Goal: Task Accomplishment & Management: Use online tool/utility

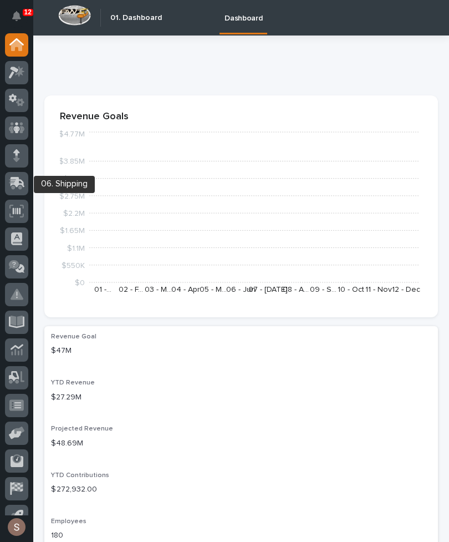
click at [22, 184] on icon at bounding box center [18, 182] width 14 height 11
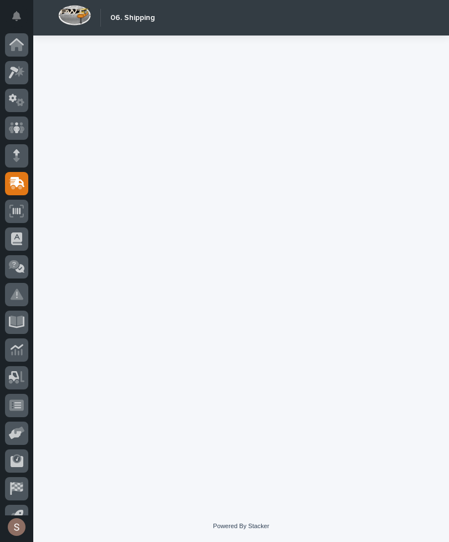
scroll to position [17, 0]
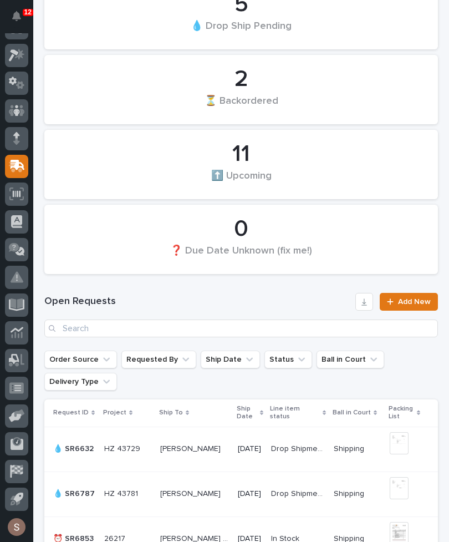
scroll to position [466, 0]
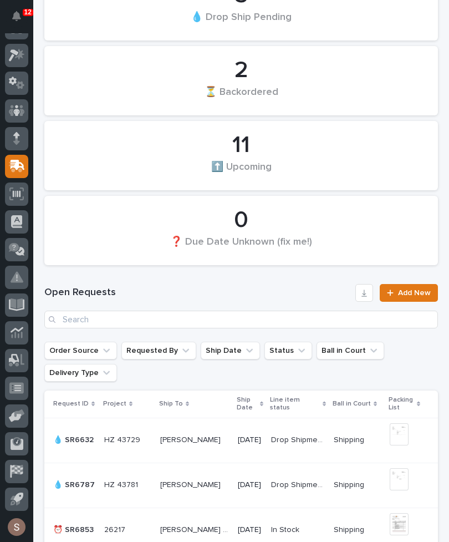
click at [239, 307] on div "Open Requests Add New" at bounding box center [241, 306] width 394 height 44
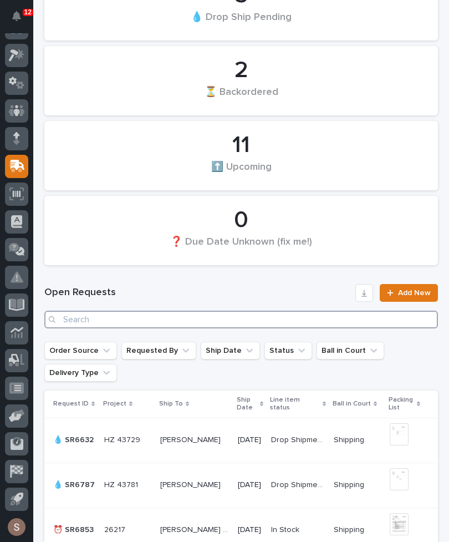
click at [156, 318] on input "Search" at bounding box center [241, 320] width 394 height 18
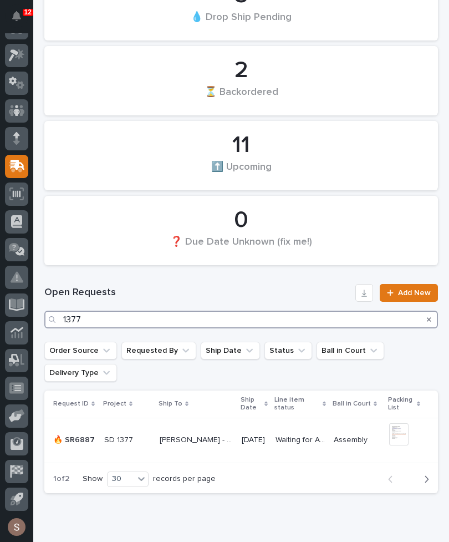
type input "1377"
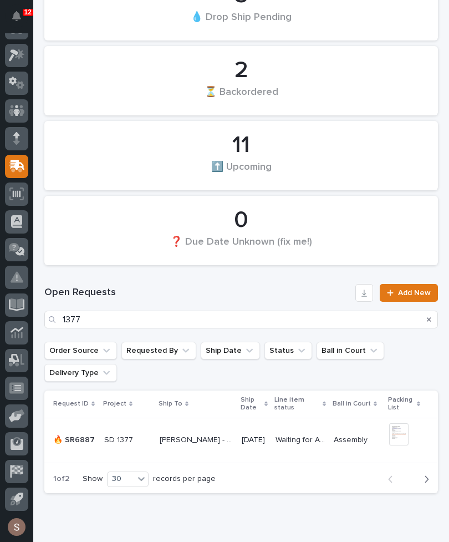
click at [260, 296] on h1 "Open Requests" at bounding box center [197, 292] width 307 height 13
click at [217, 442] on p "[PERSON_NAME] - MIDWEST TANK MANAGEMENT" at bounding box center [197, 439] width 75 height 12
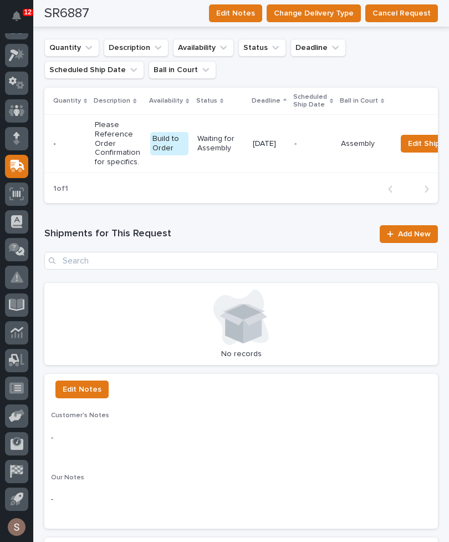
scroll to position [814, 0]
click at [410, 231] on span "Add New" at bounding box center [414, 235] width 33 height 8
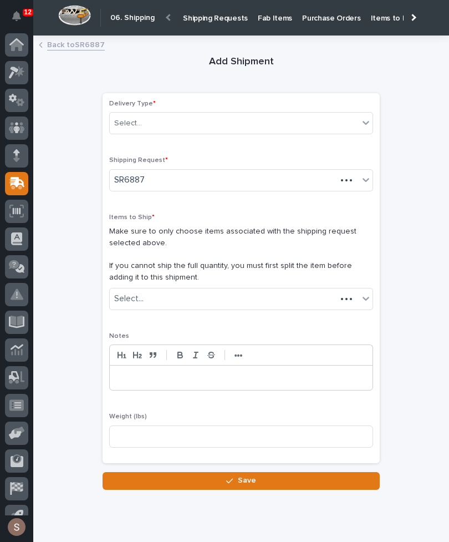
scroll to position [17, 0]
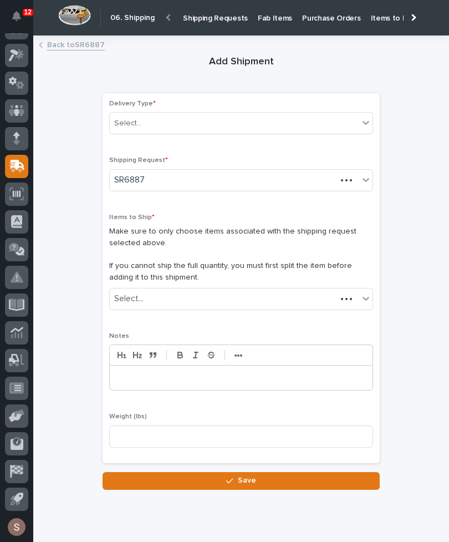
click at [410, 227] on div "**********" at bounding box center [241, 266] width 394 height 448
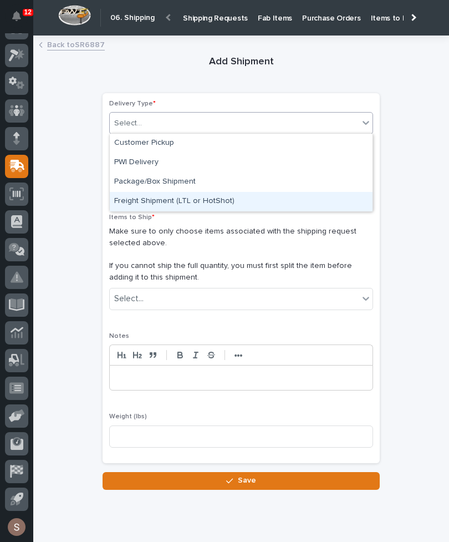
click at [232, 202] on div "Freight Shipment (LTL or HotShot)" at bounding box center [241, 201] width 263 height 19
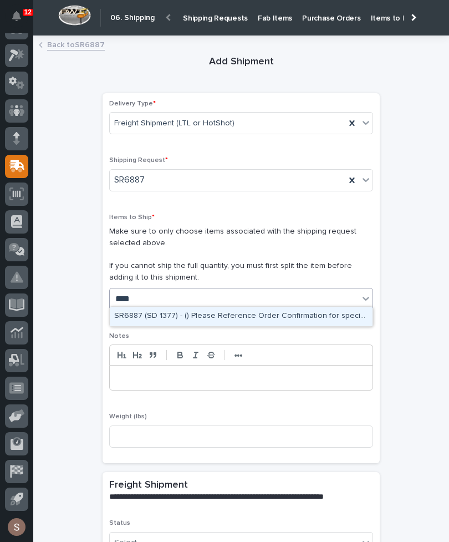
click at [273, 317] on div "SR6887 (SD 1377) - () Please Reference Order Confirmation for specifics." at bounding box center [241, 316] width 263 height 19
type input "****"
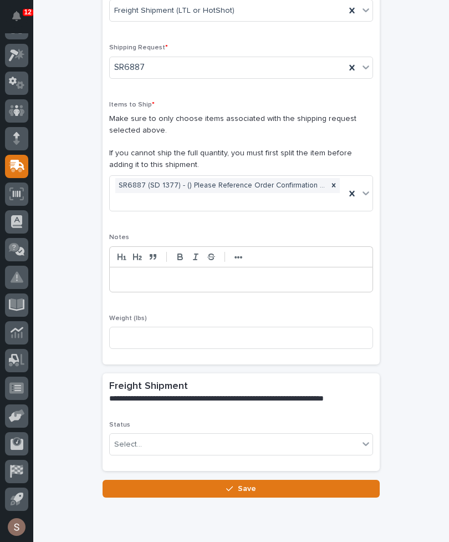
scroll to position [115, 0]
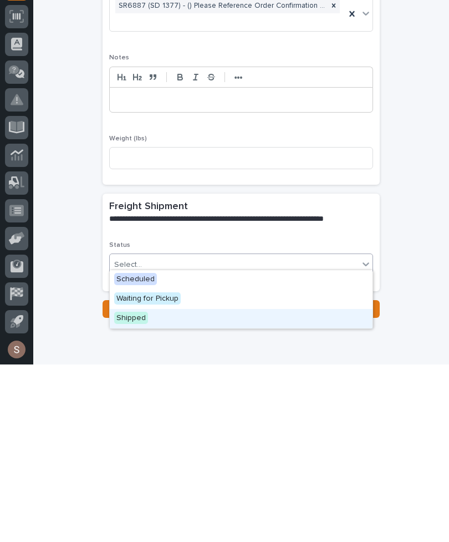
click at [158, 487] on div "Shipped" at bounding box center [241, 496] width 263 height 19
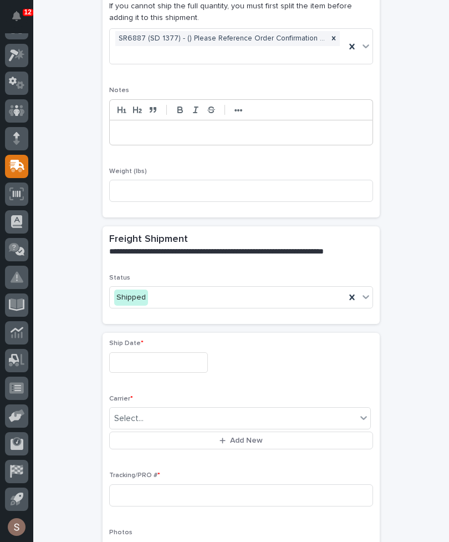
scroll to position [269, 0]
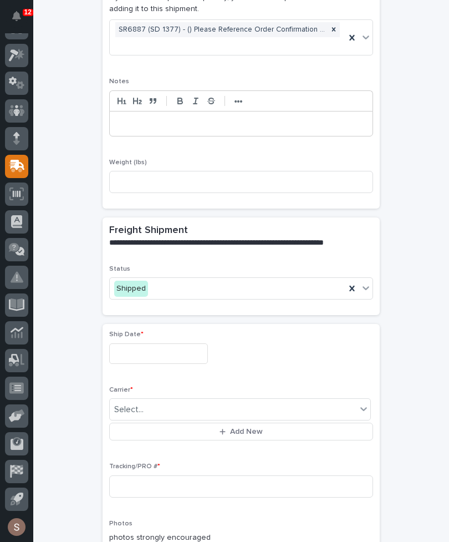
click at [188, 348] on input "text" at bounding box center [158, 353] width 99 height 21
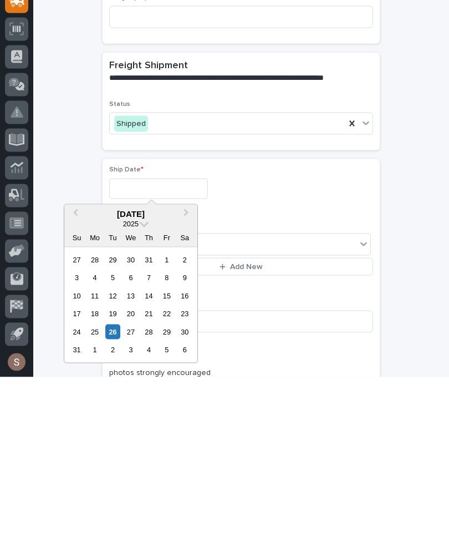
click at [115, 489] on div "26" at bounding box center [112, 496] width 15 height 15
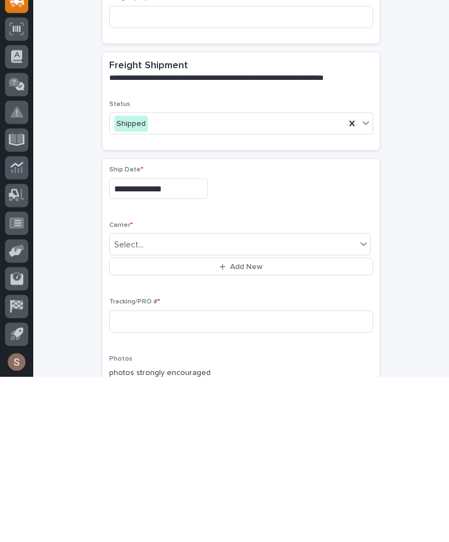
type input "**********"
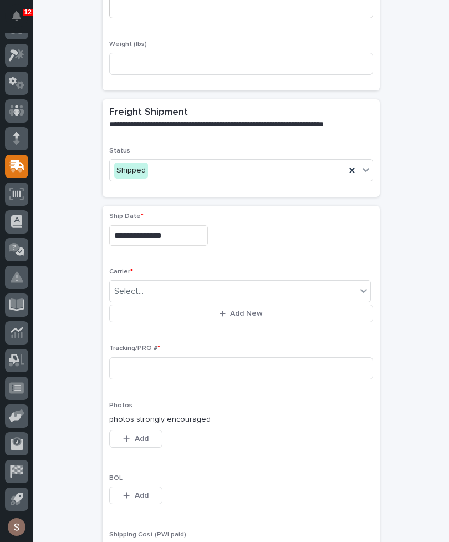
scroll to position [388, 0]
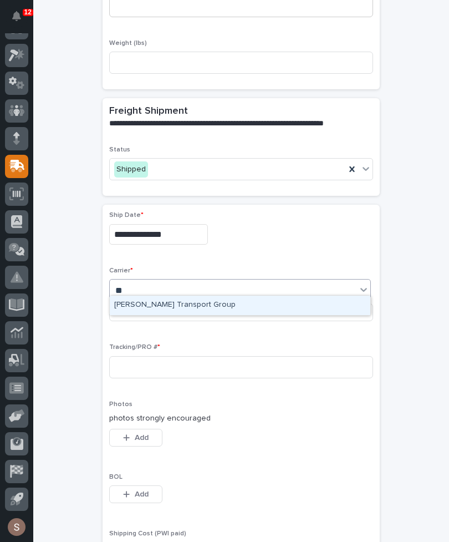
type input "*"
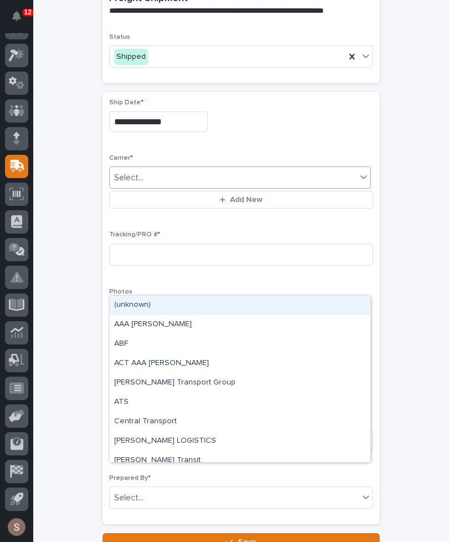
scroll to position [498, 0]
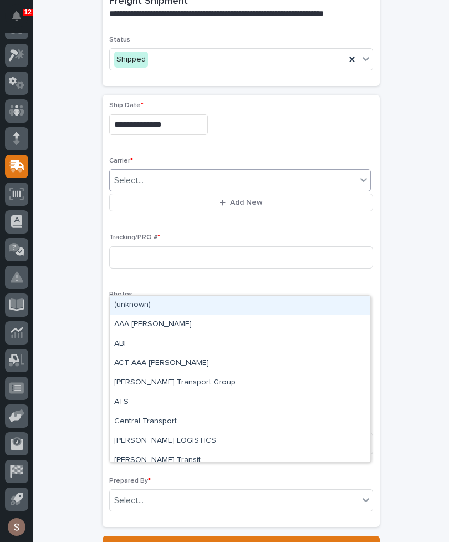
click at [404, 214] on div "**********" at bounding box center [241, 49] width 394 height 1009
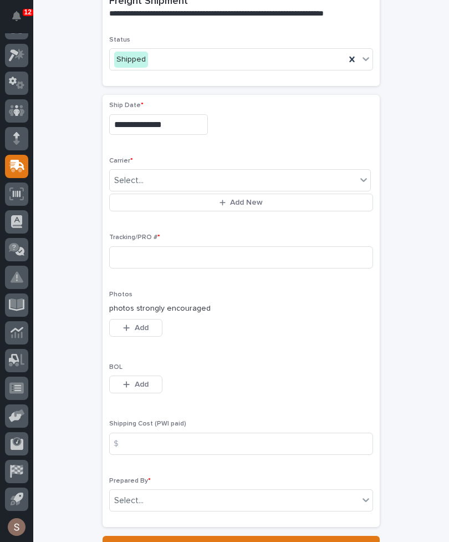
click at [297, 201] on button "Add New" at bounding box center [241, 203] width 264 height 18
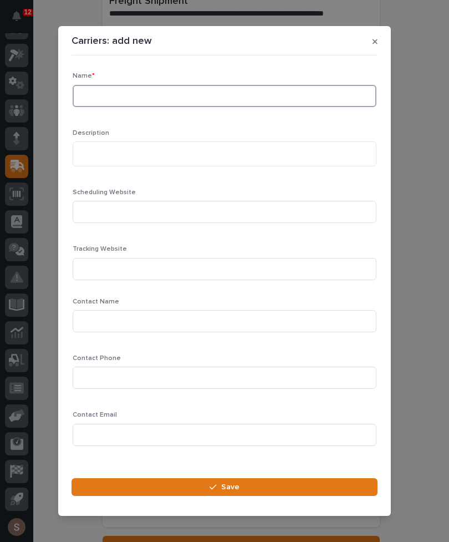
click at [322, 106] on input at bounding box center [225, 96] width 304 height 22
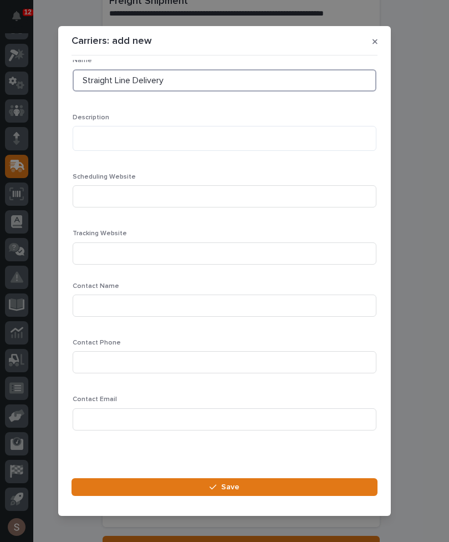
scroll to position [16, 0]
type input "Straight Line Delivery"
click at [418, 306] on div "Carriers: add new Loading... Saving… Loading... Saving… Loading... Saving… Name…" at bounding box center [224, 271] width 449 height 542
click at [260, 483] on button "Save" at bounding box center [225, 487] width 306 height 18
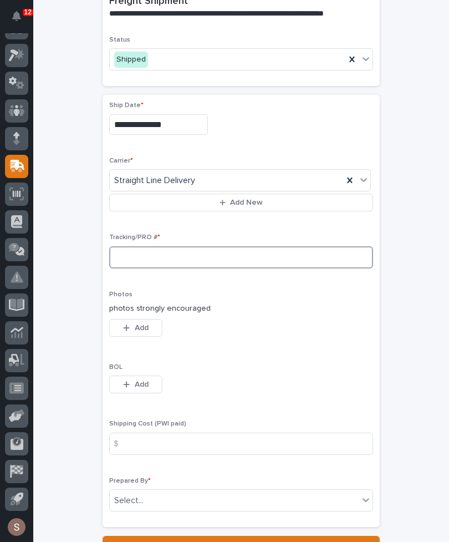
click at [209, 256] on input at bounding box center [241, 257] width 264 height 22
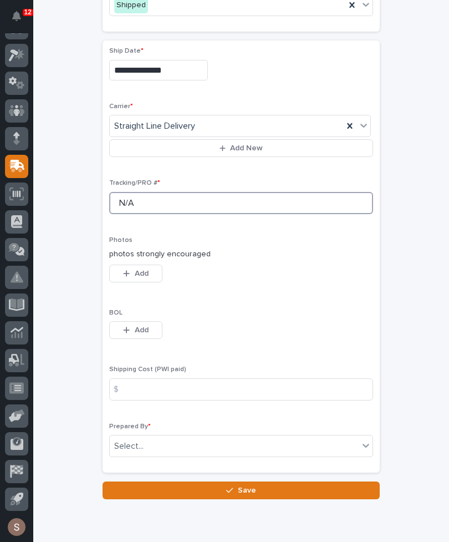
type input "N/A"
click at [155, 269] on button "Add" at bounding box center [135, 274] width 53 height 18
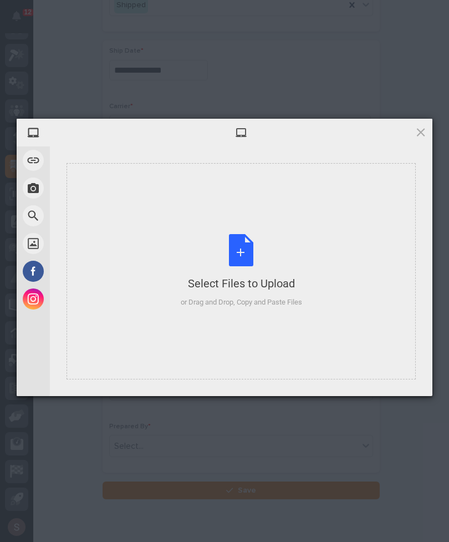
click at [272, 252] on div "Select Files to Upload or Drag and Drop, Copy and Paste Files" at bounding box center [241, 271] width 121 height 74
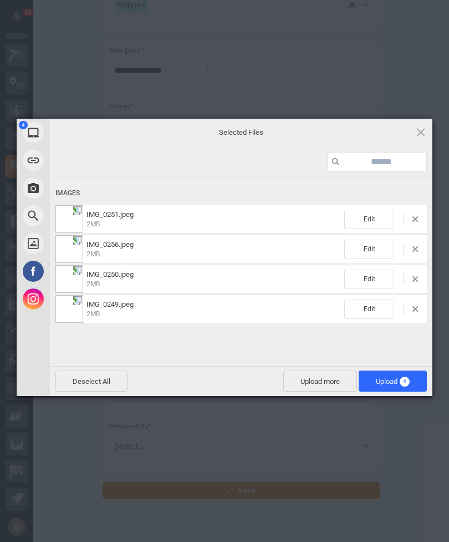
click at [410, 378] on span "Upload 4" at bounding box center [393, 381] width 68 height 21
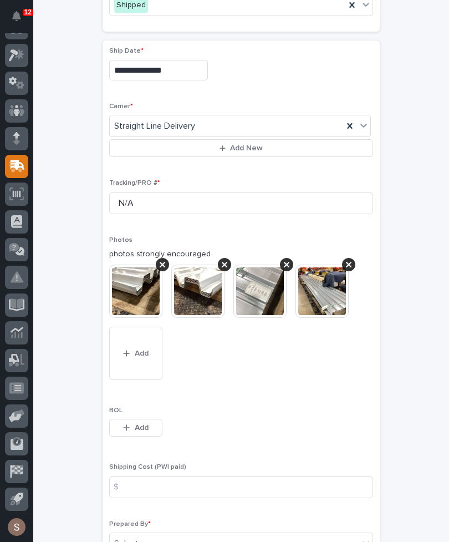
click at [144, 423] on span "Add" at bounding box center [142, 428] width 14 height 10
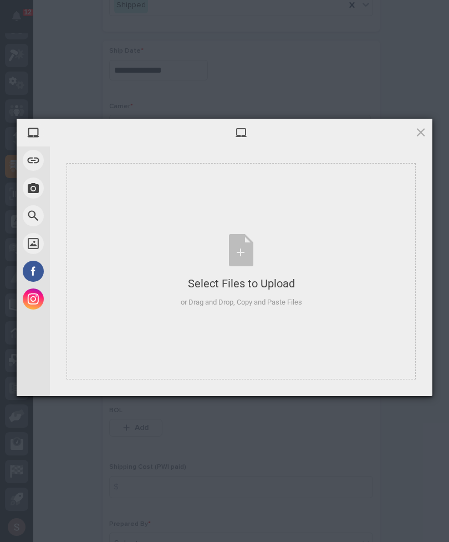
click at [251, 281] on div "Select Files to Upload" at bounding box center [241, 284] width 121 height 16
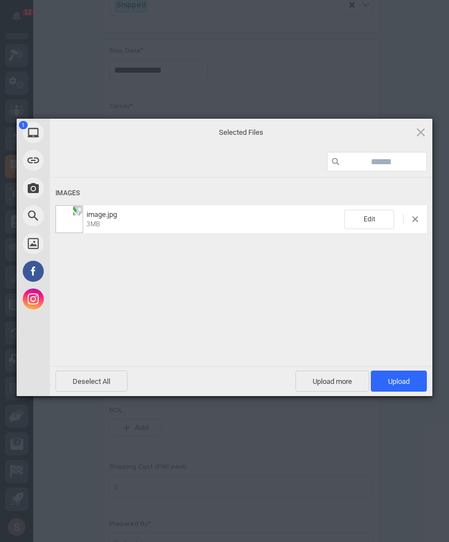
click at [398, 379] on span "Upload 1" at bounding box center [399, 381] width 22 height 8
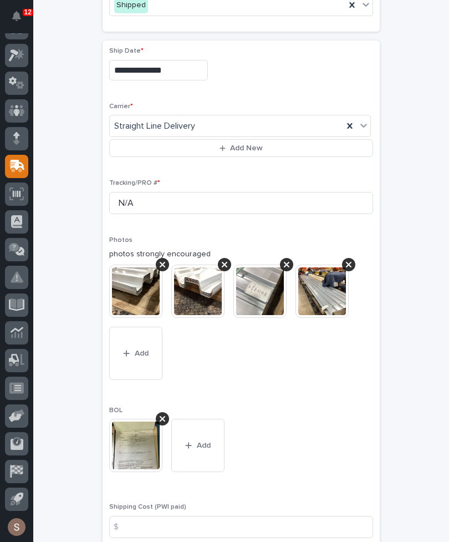
click at [207, 446] on button "Add" at bounding box center [197, 445] width 53 height 53
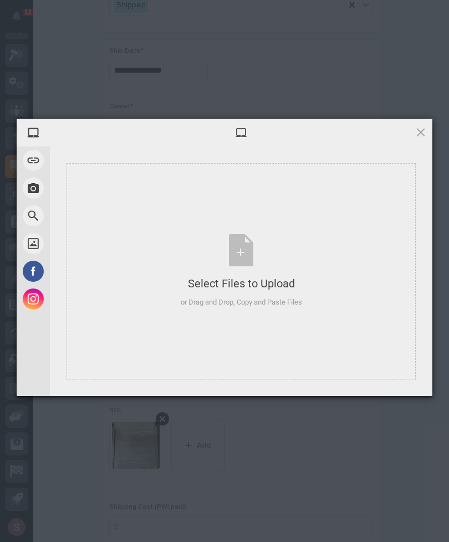
click at [235, 278] on div "Select Files to Upload" at bounding box center [241, 284] width 121 height 16
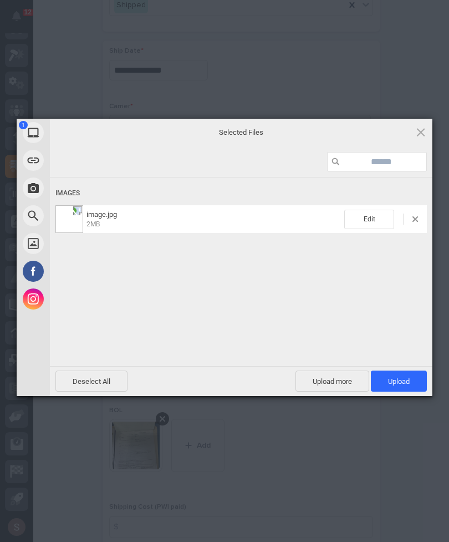
click at [401, 388] on span "Upload 1" at bounding box center [399, 381] width 56 height 21
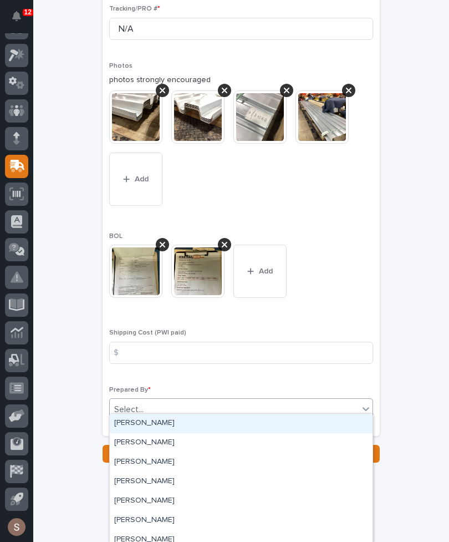
scroll to position [726, 0]
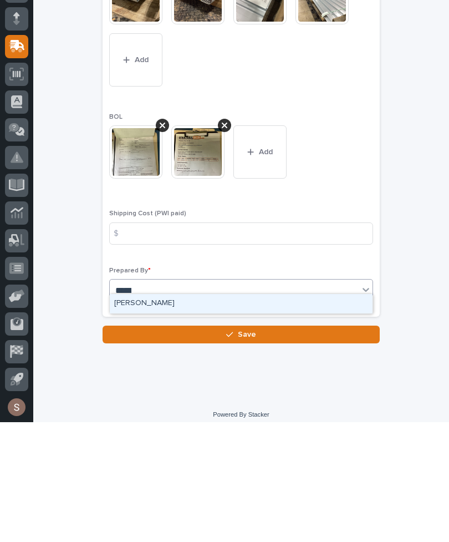
click at [191, 414] on div "[PERSON_NAME]" at bounding box center [241, 423] width 263 height 19
type input "****"
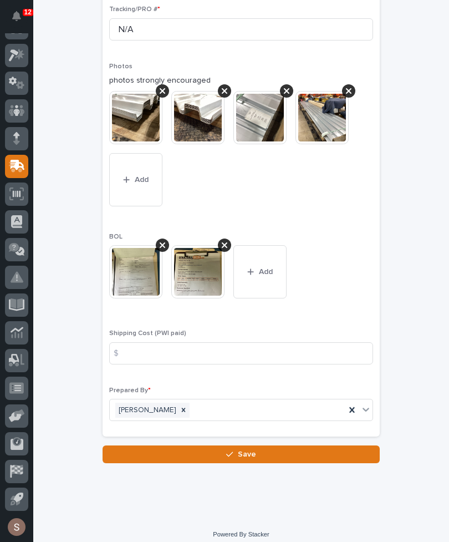
click at [260, 449] on button "Save" at bounding box center [241, 454] width 277 height 18
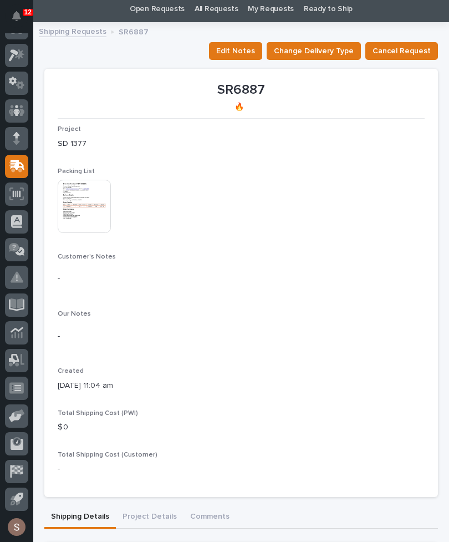
scroll to position [37, 0]
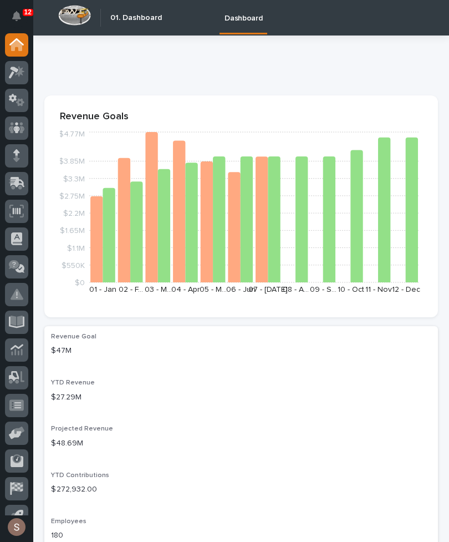
click at [20, 184] on icon at bounding box center [18, 182] width 14 height 11
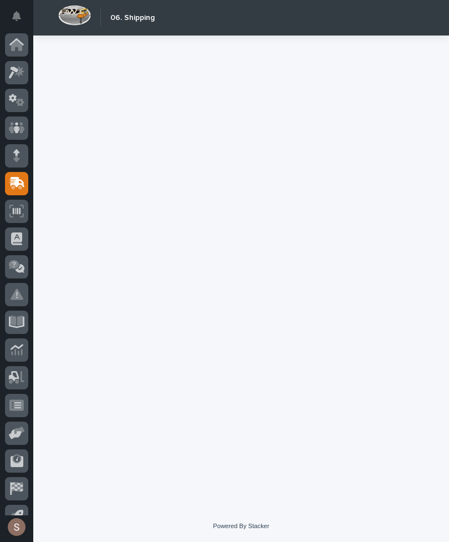
scroll to position [17, 0]
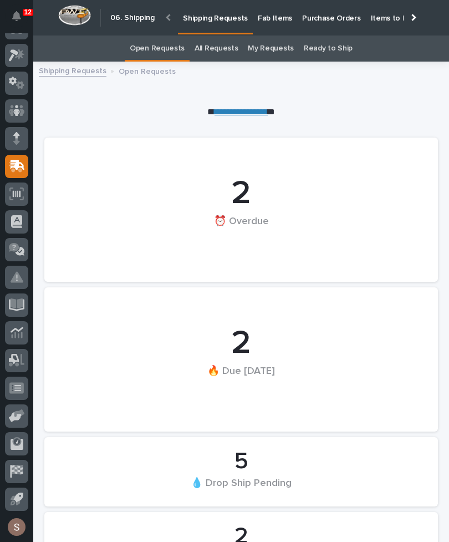
click at [270, 24] on link "Fab Items" at bounding box center [275, 17] width 44 height 34
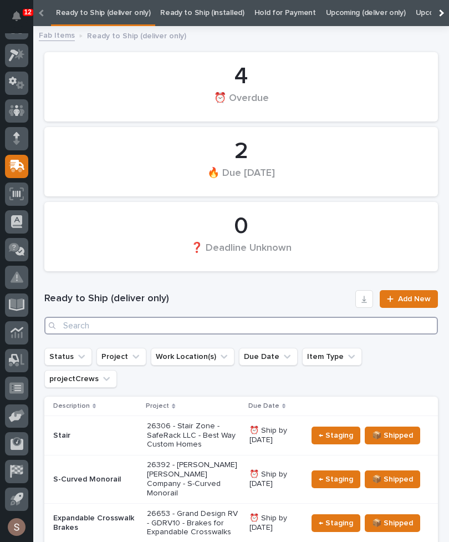
click at [254, 326] on input "Search" at bounding box center [241, 326] width 394 height 18
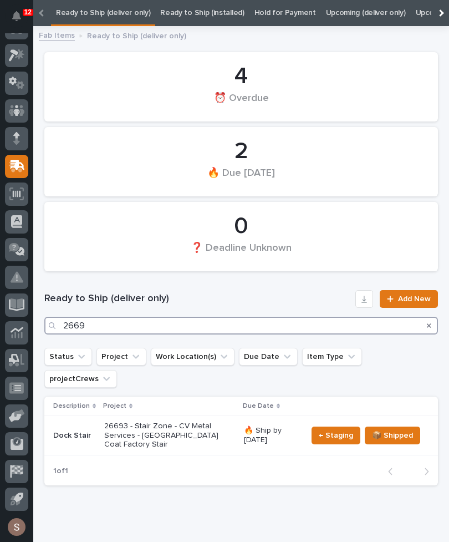
type input "26693"
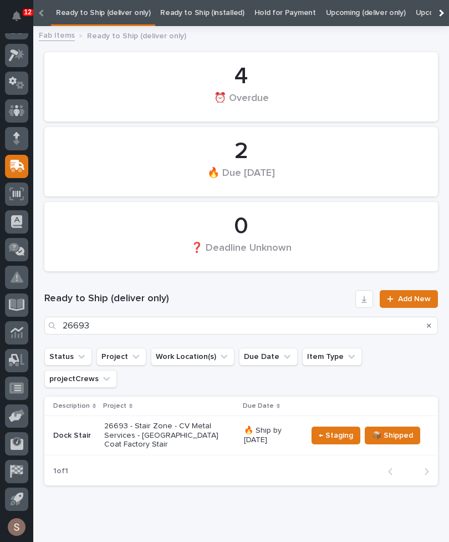
click at [171, 419] on div "26693 - Stair Zone - CV Metal Services - Burlington Coat Factory Stair" at bounding box center [169, 435] width 131 height 37
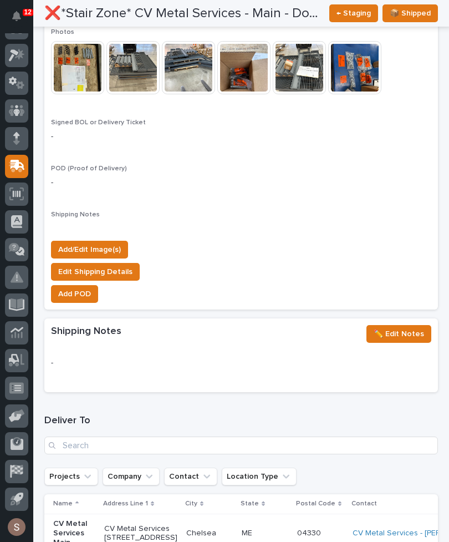
click at [99, 241] on button "Add/Edit Image(s)" at bounding box center [89, 250] width 77 height 18
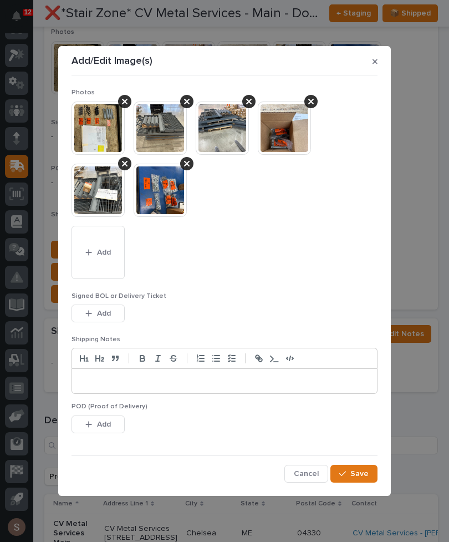
click at [108, 268] on button "Add" at bounding box center [98, 252] width 53 height 53
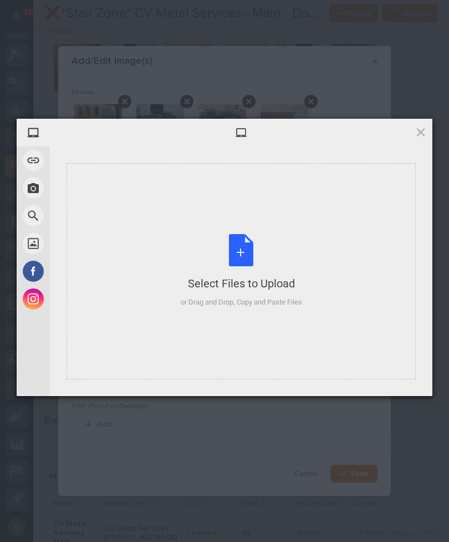
click at [244, 257] on div "Select Files to Upload or Drag and Drop, Copy and Paste Files" at bounding box center [241, 271] width 121 height 74
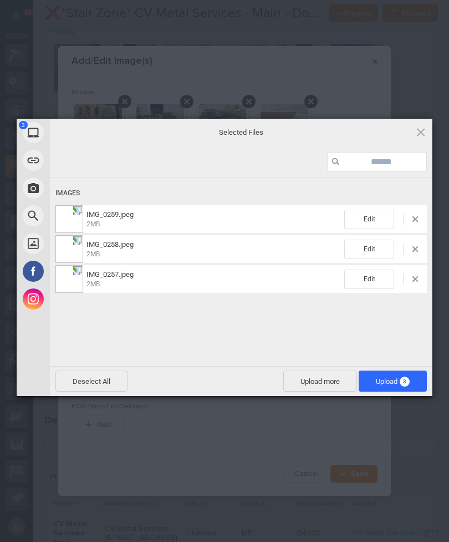
click at [321, 378] on span "Upload more" at bounding box center [320, 381] width 74 height 21
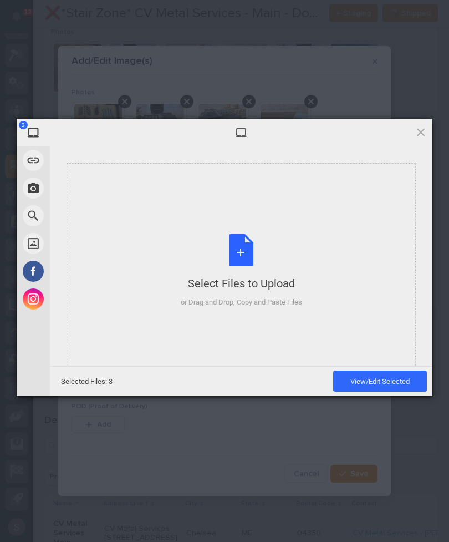
click at [227, 249] on div "Select Files to Upload or Drag and Drop, Copy and Paste Files" at bounding box center [241, 271] width 121 height 74
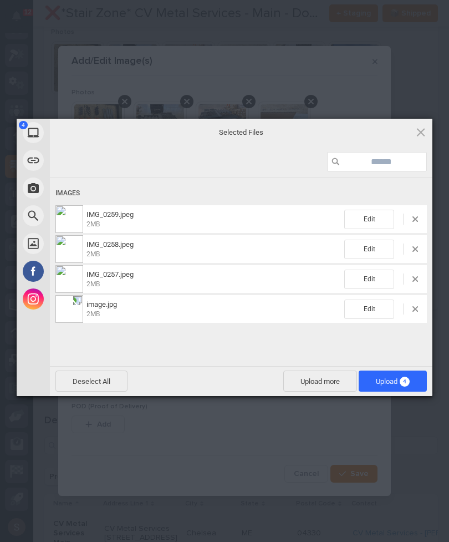
click at [406, 378] on span "4" at bounding box center [405, 382] width 10 height 10
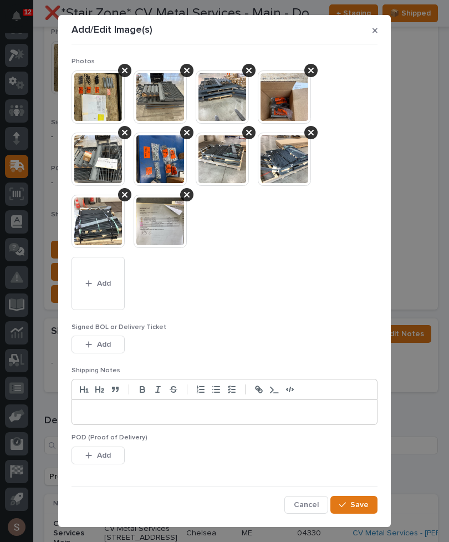
click at [364, 503] on span "Save" at bounding box center [360, 505] width 18 height 10
